Goal: Task Accomplishment & Management: Manage account settings

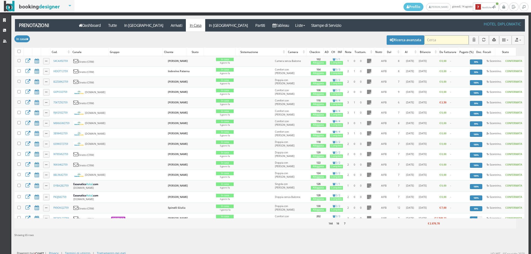
click at [444, 41] on input "search" at bounding box center [446, 39] width 45 height 9
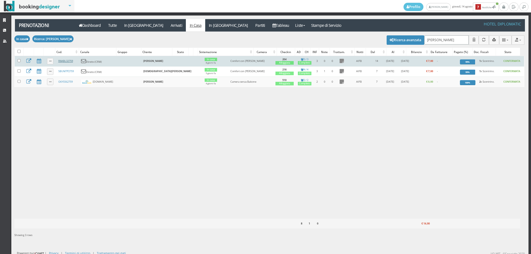
type input "[PERSON_NAME]"
click at [64, 62] on link "R8ABL32759" at bounding box center [65, 61] width 15 height 4
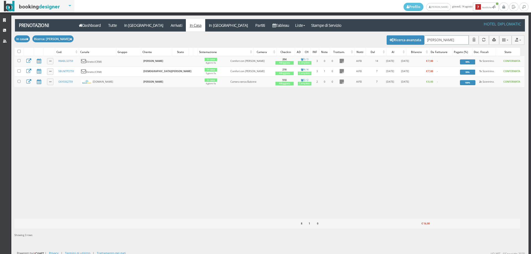
drag, startPoint x: 307, startPoint y: 43, endPoint x: 298, endPoint y: 47, distance: 9.3
click at [298, 47] on div "Modifica selezionati: Segna come "Arrivato" Segna come "Alloggiato" Segna come …" at bounding box center [269, 39] width 510 height 15
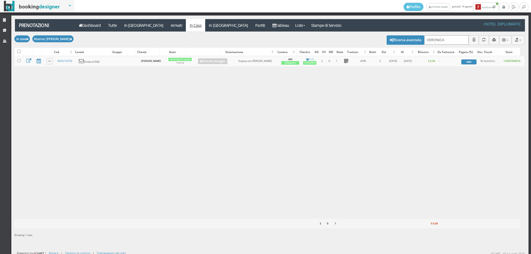
type input "VERONICA"
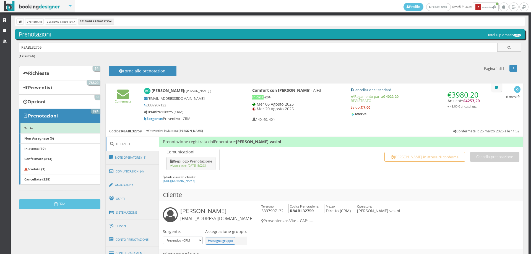
scroll to position [61, 0]
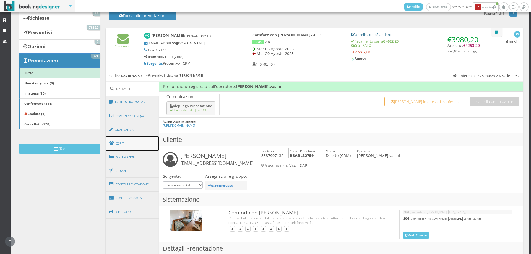
click at [129, 141] on link "Ospiti" at bounding box center [133, 143] width 54 height 14
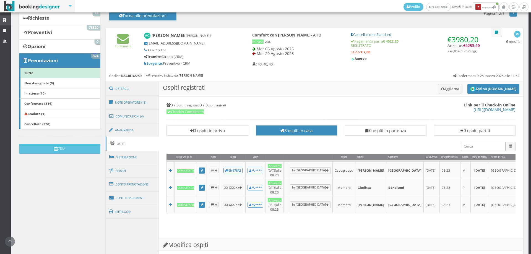
click at [3, 22] on icon at bounding box center [5, 21] width 4 height 4
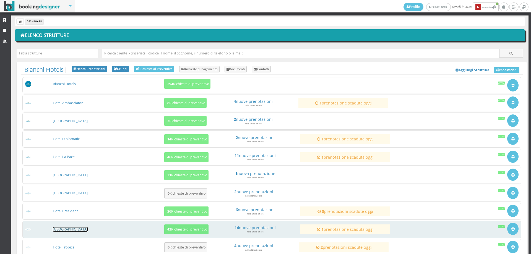
click at [71, 228] on link "[GEOGRAPHIC_DATA]" at bounding box center [70, 229] width 35 height 5
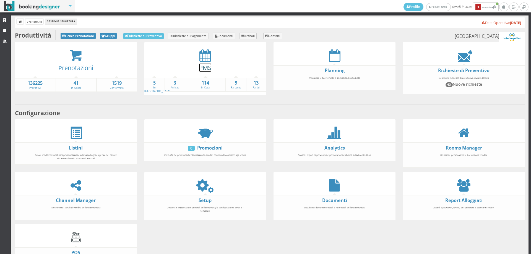
click at [201, 65] on link "PMS" at bounding box center [205, 68] width 12 height 8
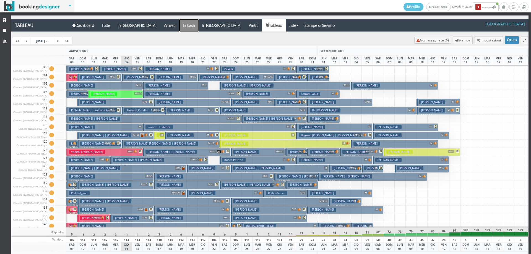
click at [179, 25] on a=pms-instay-reservations"] "In Casa" at bounding box center [188, 25] width 19 height 12
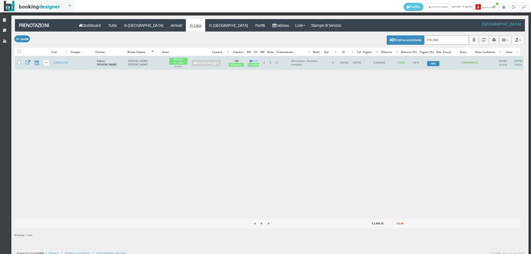
click at [304, 57] on div "Modifica selezionati: Segna come "Arrivato" Segna come "Alloggiato" Segna come …" at bounding box center [269, 137] width 510 height 210
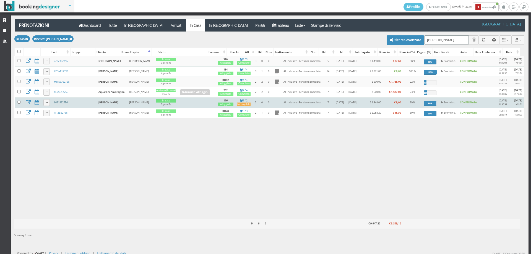
type input "[PERSON_NAME]"
click at [59, 104] on link "6621592756" at bounding box center [61, 103] width 14 height 4
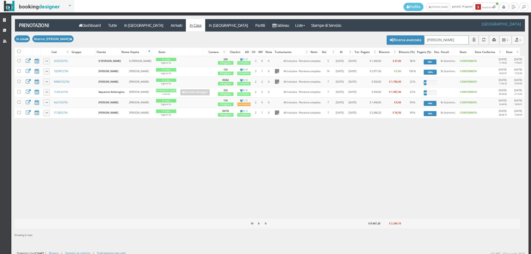
drag, startPoint x: 313, startPoint y: 41, endPoint x: 232, endPoint y: 44, distance: 81.4
click at [229, 45] on div "Modifica selezionati: Segna come "Arrivato" Segna come "Alloggiato" Segna come …" at bounding box center [269, 39] width 510 height 15
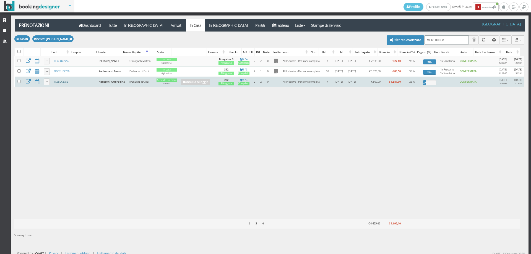
type input "VERONICA"
click at [55, 84] on link "1L95LK2756" at bounding box center [61, 82] width 14 height 4
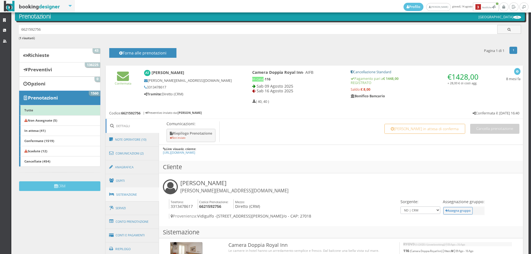
scroll to position [31, 0]
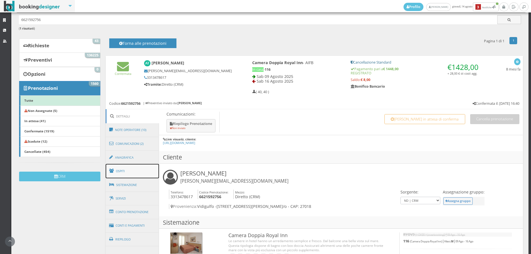
click at [126, 171] on link "Ospiti" at bounding box center [133, 171] width 54 height 14
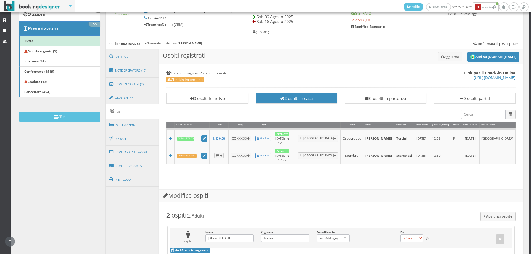
scroll to position [61, 0]
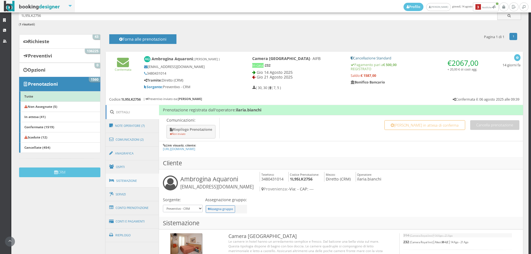
scroll to position [61, 0]
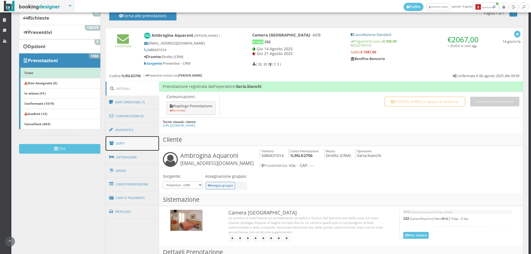
click at [127, 144] on link "Ospiti" at bounding box center [133, 143] width 54 height 14
